Goal: Task Accomplishment & Management: Manage account settings

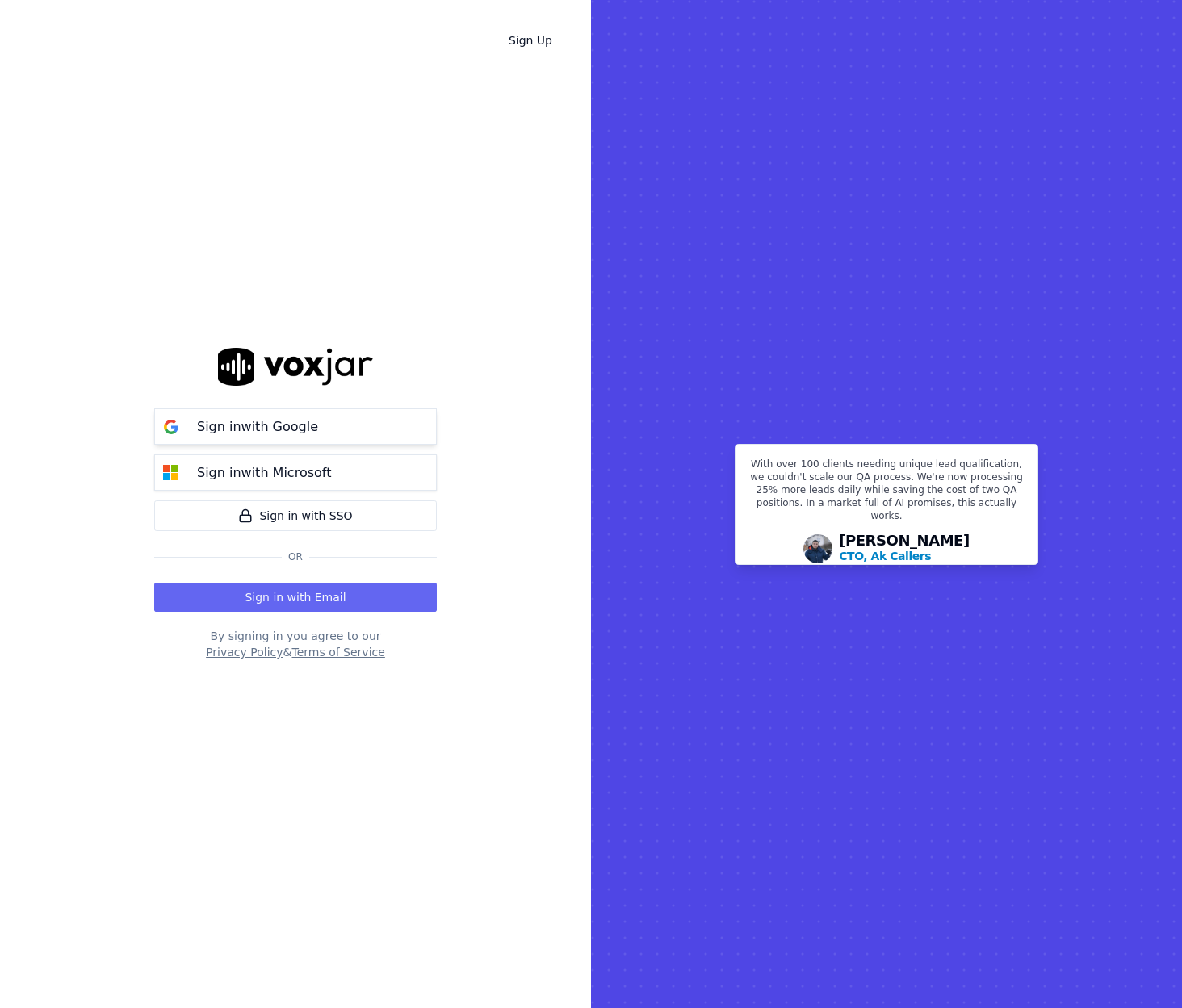
click at [295, 435] on p "Sign in with Google" at bounding box center [257, 426] width 121 height 19
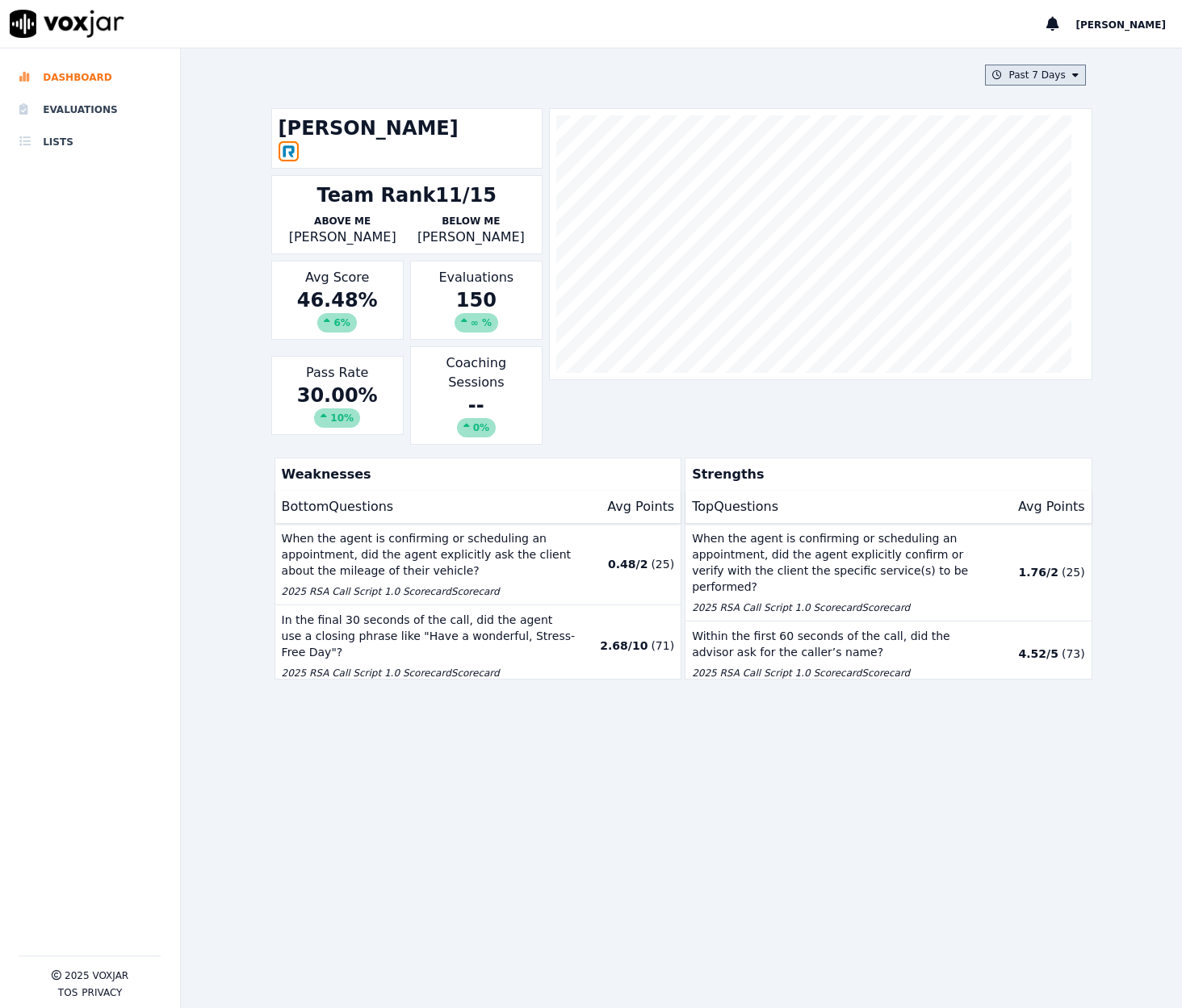
click at [1038, 72] on button "Past 7 Days" at bounding box center [1035, 75] width 100 height 21
click at [1011, 179] on div "Past 30 Days" at bounding box center [1043, 183] width 63 height 13
click at [1046, 264] on button "Add" at bounding box center [1061, 261] width 32 height 26
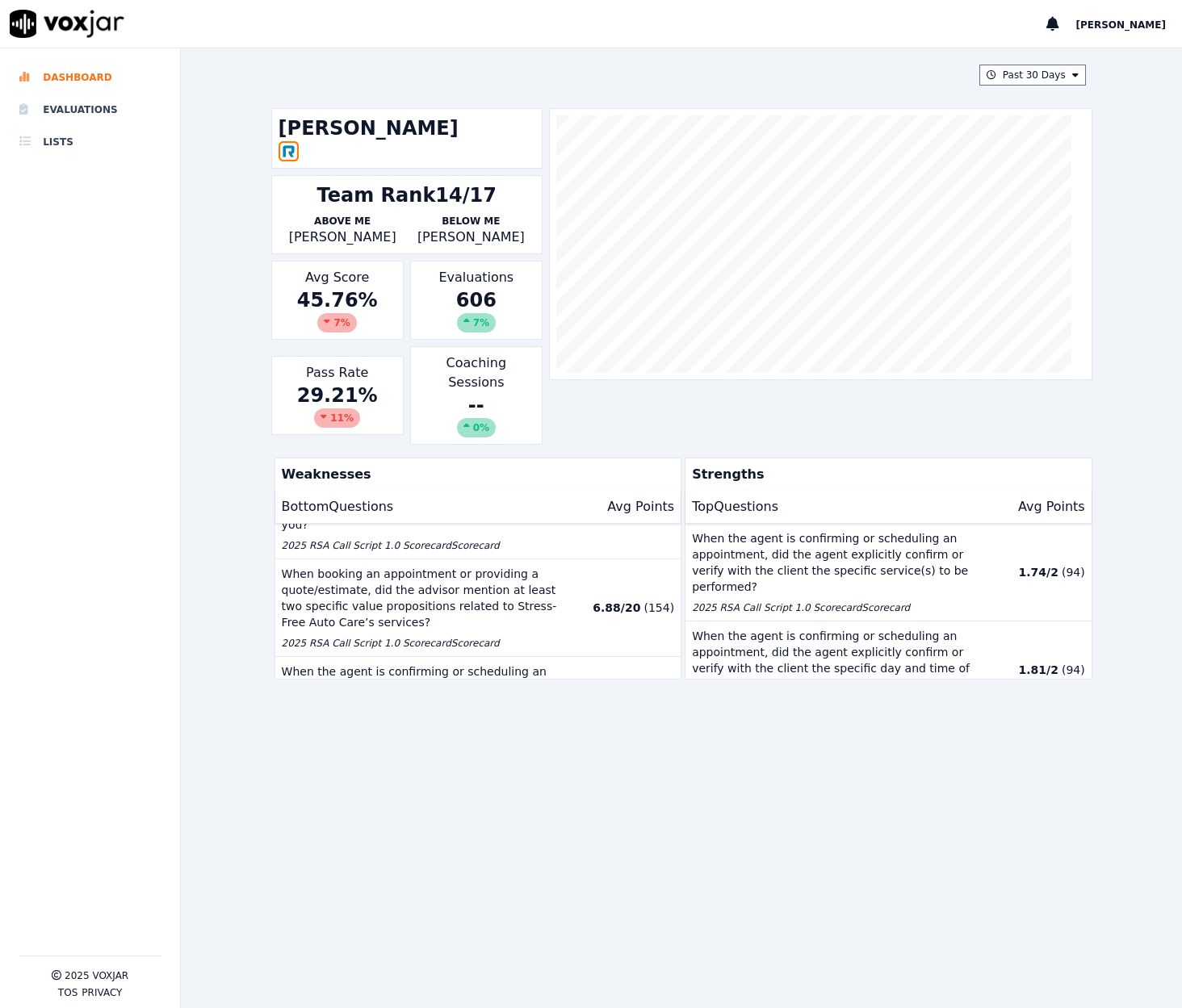
scroll to position [393, 0]
